Goal: Transaction & Acquisition: Book appointment/travel/reservation

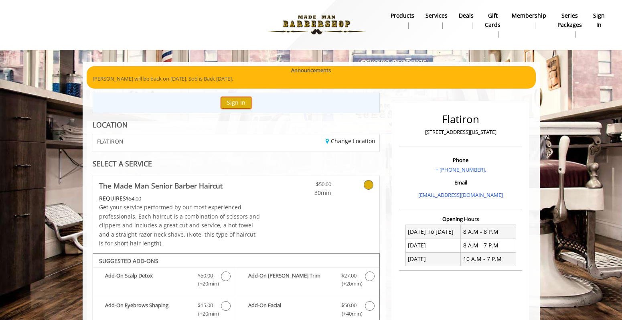
click at [233, 105] on button "Sign In" at bounding box center [236, 103] width 30 height 12
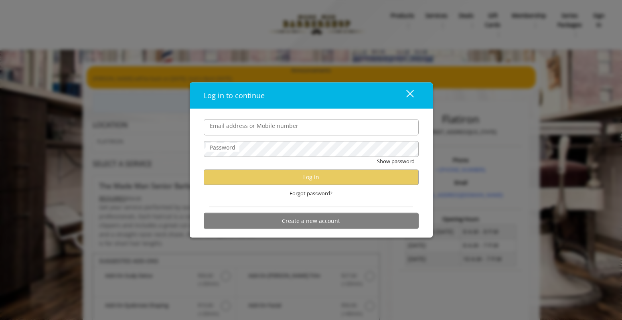
click at [246, 128] on input "Email address or Mobile number" at bounding box center [311, 127] width 215 height 16
type input "**********"
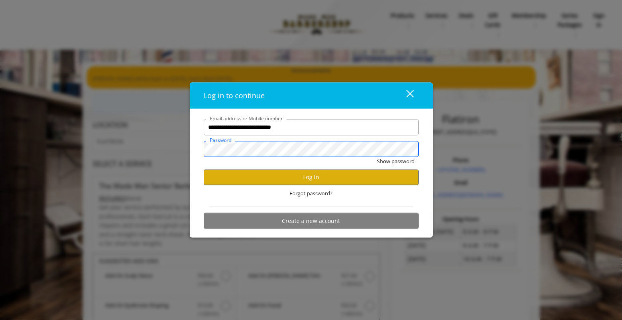
click at [377, 157] on button "Show password" at bounding box center [396, 161] width 38 height 8
click at [300, 182] on button "Log in" at bounding box center [311, 177] width 215 height 16
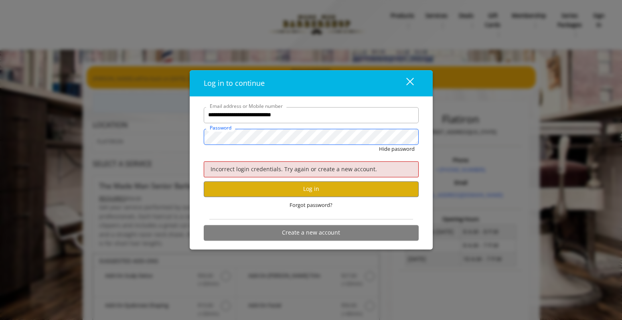
click at [155, 135] on div "**********" at bounding box center [311, 160] width 622 height 320
click at [379, 145] on button "Hide password" at bounding box center [397, 149] width 36 height 8
click at [258, 188] on button "Log in" at bounding box center [311, 189] width 215 height 16
click at [188, 134] on div "**********" at bounding box center [311, 160] width 622 height 320
click at [277, 189] on button "Log in" at bounding box center [311, 189] width 215 height 16
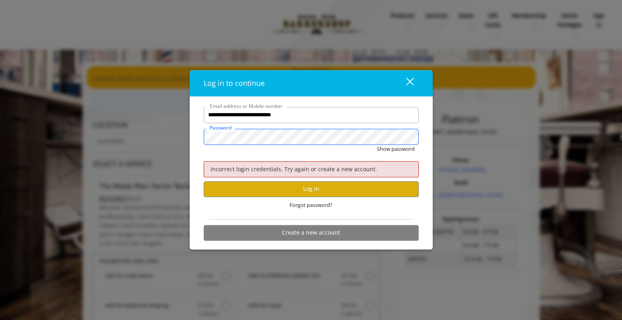
click at [180, 138] on div "**********" at bounding box center [311, 160] width 622 height 320
click at [413, 78] on div "close dialog" at bounding box center [410, 82] width 8 height 8
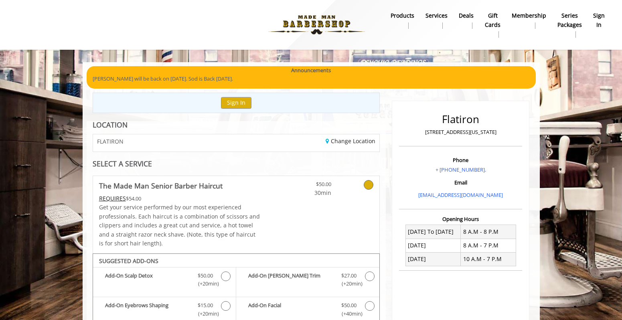
click at [329, 17] on img at bounding box center [316, 25] width 110 height 44
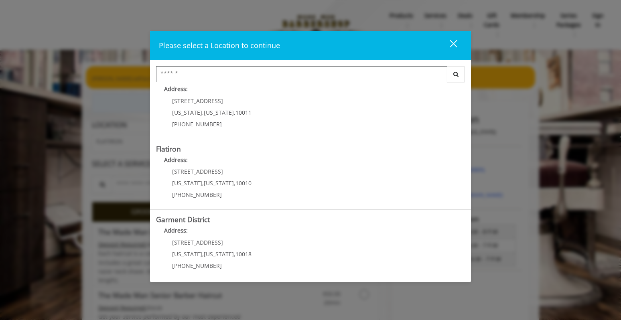
scroll to position [162, 0]
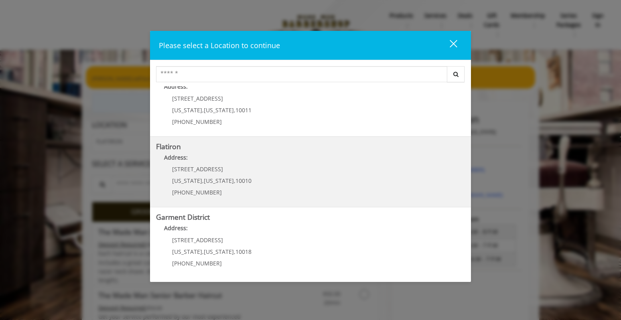
click at [286, 168] on "Flatiron Address: 10 E 23rd St New York , New York , 10010 (917) 475-1765" at bounding box center [310, 172] width 309 height 59
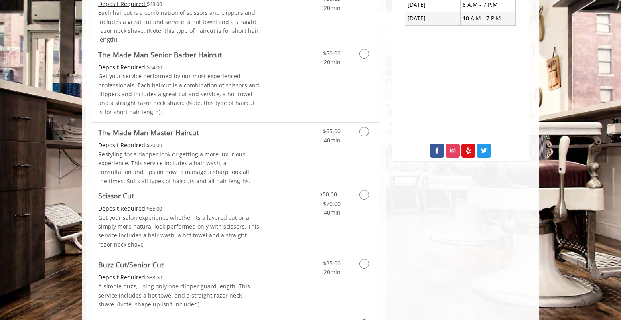
scroll to position [200, 0]
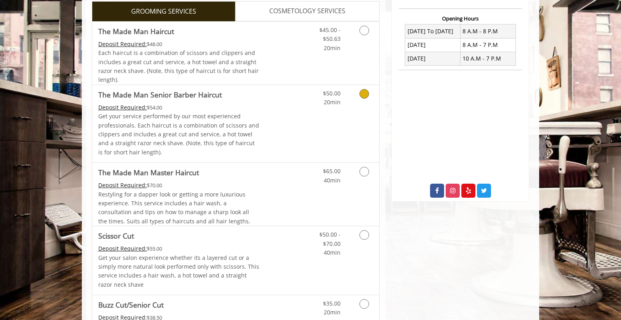
click at [366, 90] on icon "Grooming services" at bounding box center [364, 94] width 10 height 10
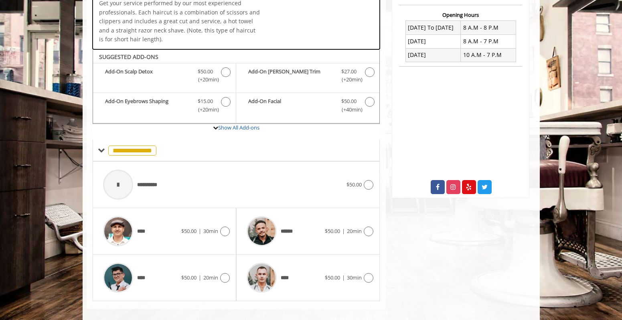
scroll to position [213, 0]
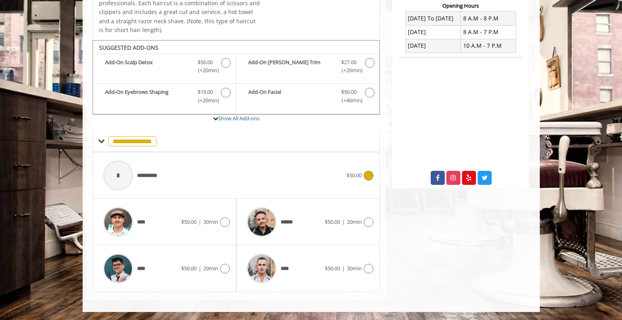
click at [364, 174] on icon at bounding box center [369, 176] width 10 height 10
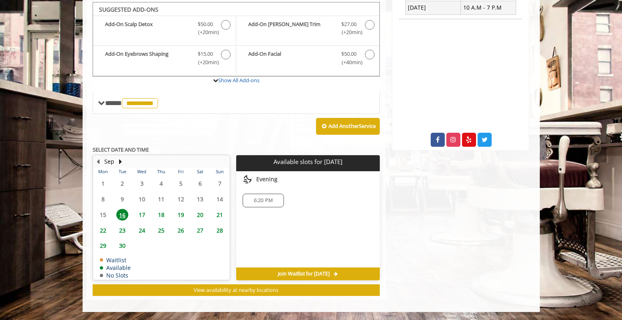
click at [260, 200] on span "6:20 PM" at bounding box center [263, 200] width 19 height 6
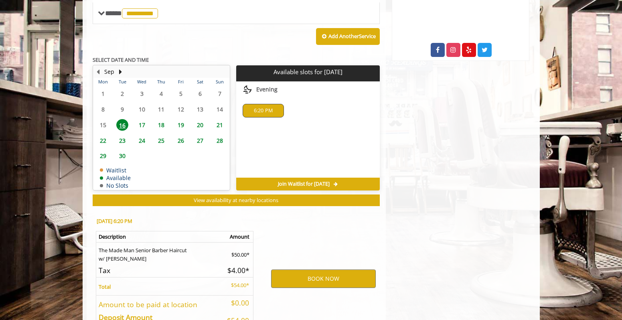
scroll to position [397, 0]
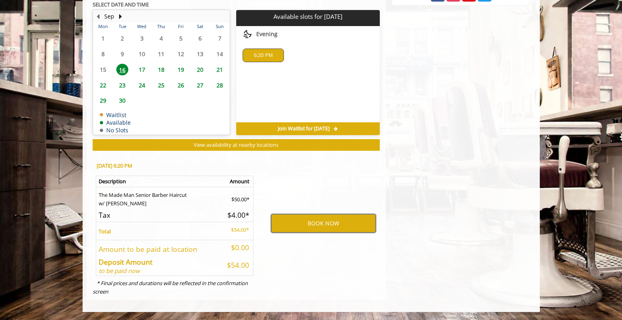
click at [320, 223] on button "BOOK NOW" at bounding box center [323, 223] width 105 height 18
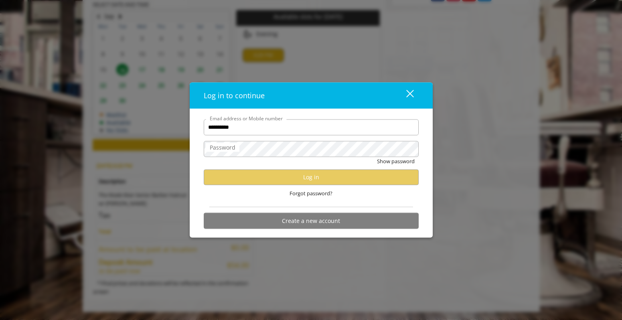
type input "**********"
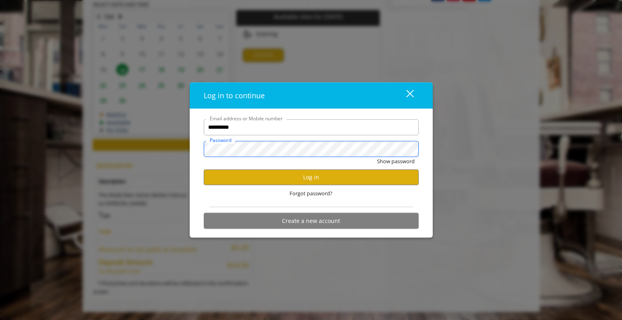
click at [377, 157] on button "Show password" at bounding box center [396, 161] width 38 height 8
click at [262, 172] on button "Log in" at bounding box center [311, 177] width 215 height 16
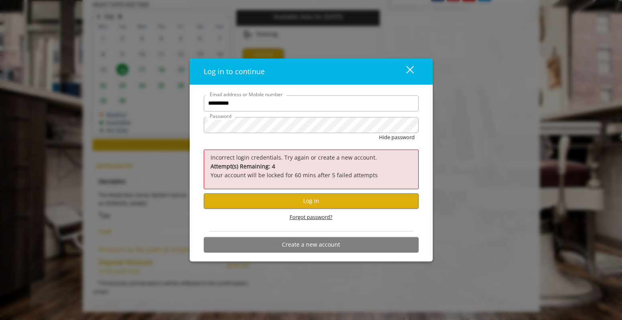
click at [295, 215] on span "Forgot password?" at bounding box center [311, 217] width 43 height 8
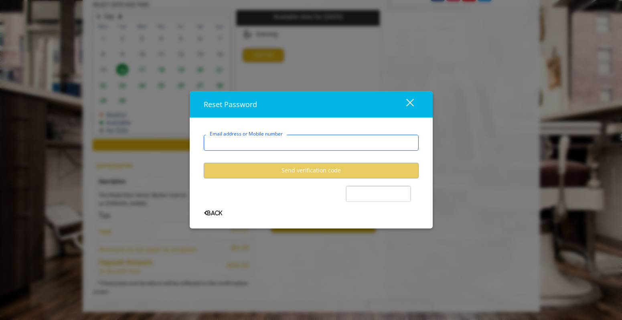
click at [251, 143] on input "Email address or Mobile number" at bounding box center [311, 143] width 215 height 16
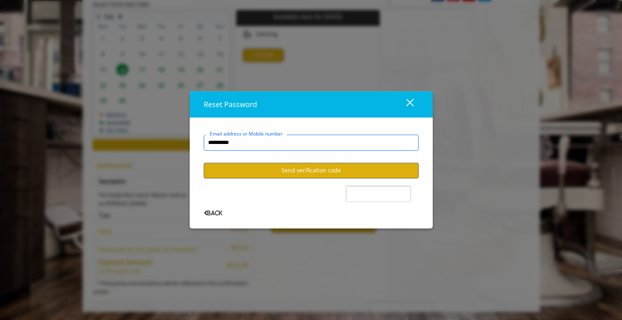
type input "**********"
click at [266, 170] on button "Send verification code" at bounding box center [311, 171] width 215 height 16
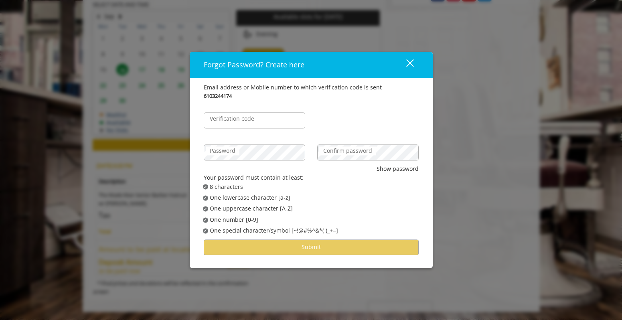
click at [256, 123] on label "Verification code" at bounding box center [232, 118] width 53 height 9
click at [256, 123] on input "Verification code" at bounding box center [254, 120] width 101 height 16
type input "******"
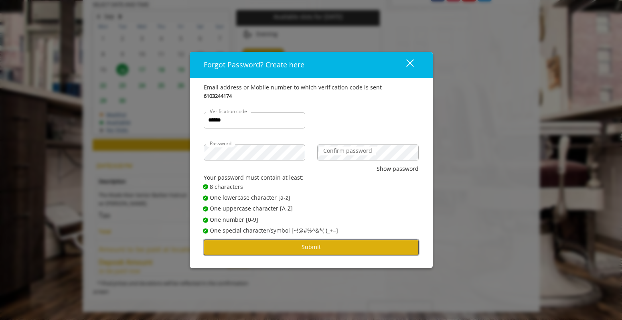
click at [309, 253] on button "Submit" at bounding box center [311, 247] width 215 height 16
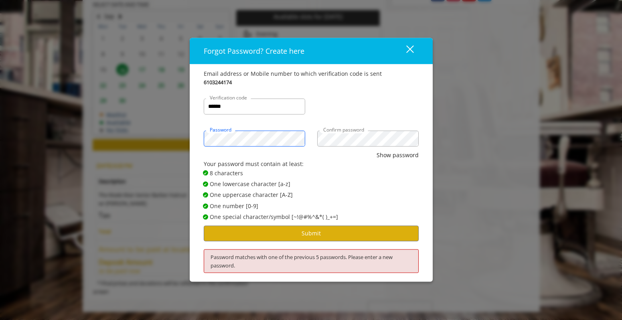
click at [176, 139] on div "Forgot Password? Create here close Email address or Mobile number to which veri…" at bounding box center [311, 160] width 622 height 320
click at [377, 151] on button "Show password" at bounding box center [398, 155] width 42 height 9
click at [285, 231] on button "Submit" at bounding box center [311, 233] width 215 height 16
click at [168, 135] on div "Forgot Password? Create here close Email address or Mobile number to which veri…" at bounding box center [311, 160] width 622 height 320
click at [304, 236] on button "Submit" at bounding box center [311, 233] width 215 height 16
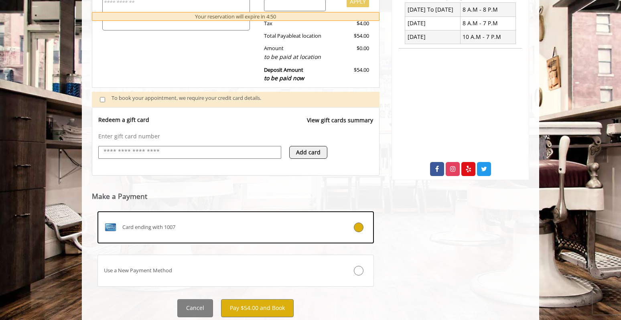
scroll to position [247, 0]
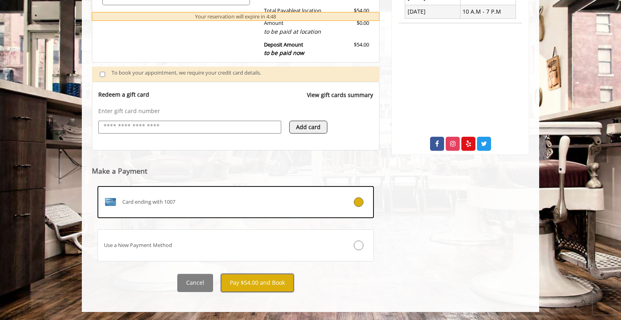
click at [259, 284] on button "Pay $54.00 and Book" at bounding box center [257, 283] width 73 height 18
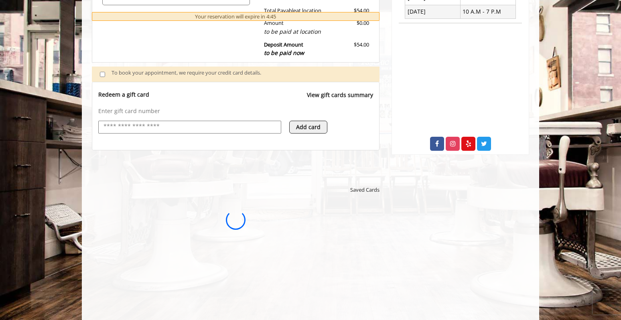
scroll to position [0, 0]
